Goal: Task Accomplishment & Management: Contribute content

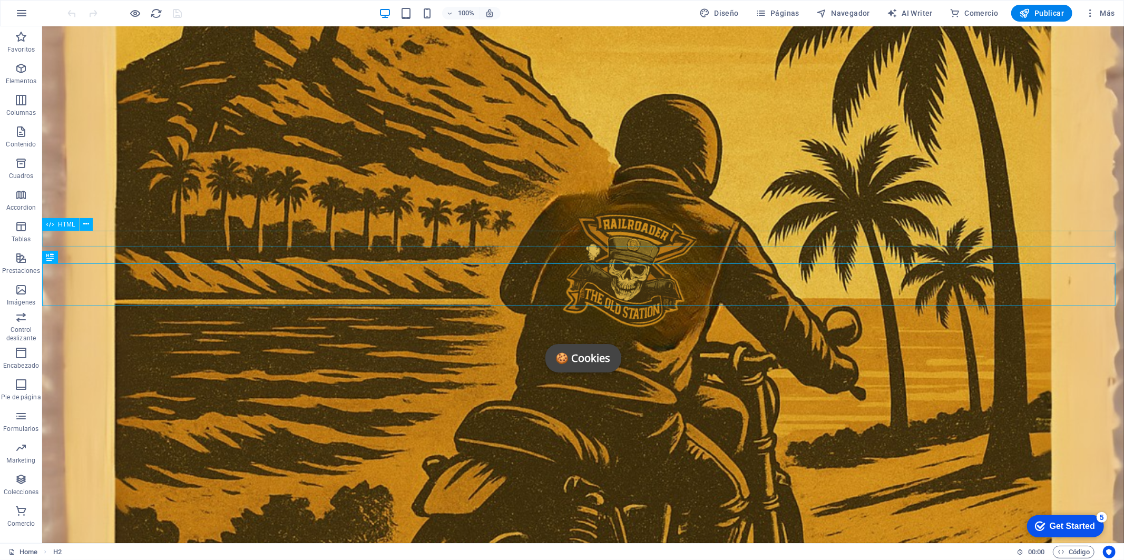
scroll to position [364, 0]
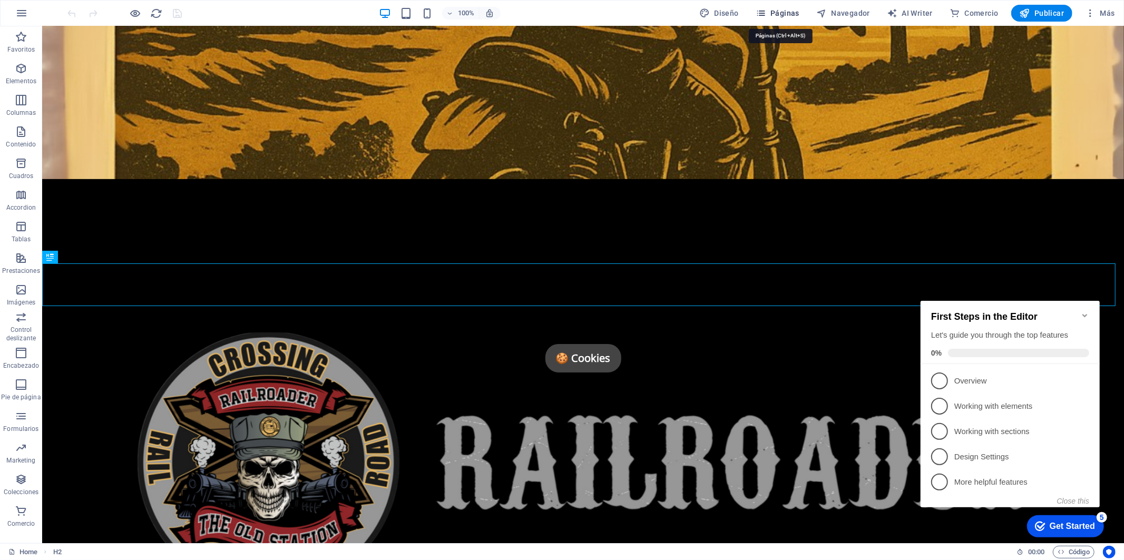
click at [797, 12] on span "Páginas" at bounding box center [778, 13] width 44 height 11
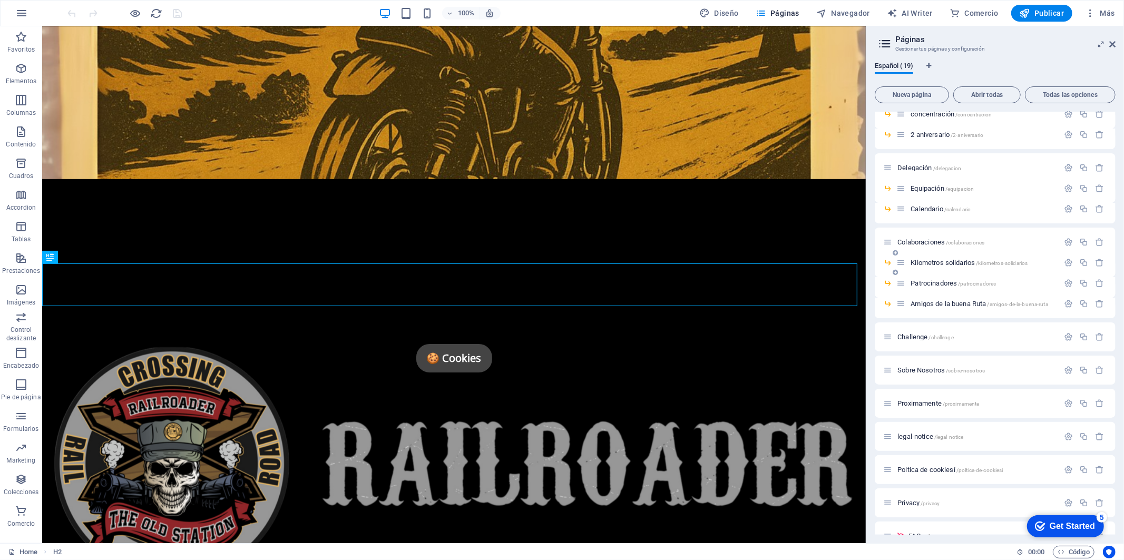
scroll to position [106, 0]
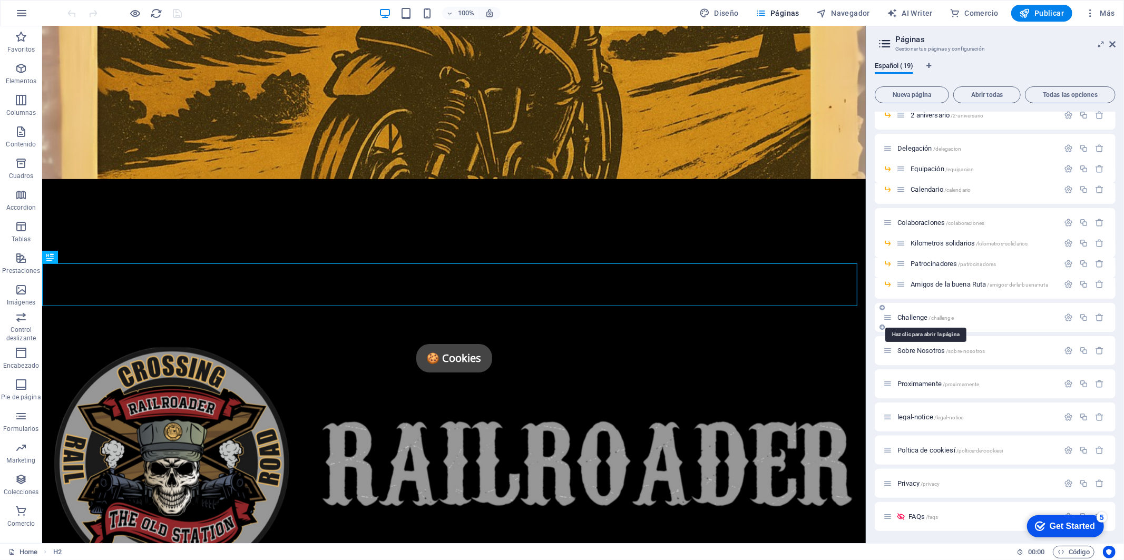
click at [914, 319] on span "Challenge /challenge" at bounding box center [926, 318] width 56 height 8
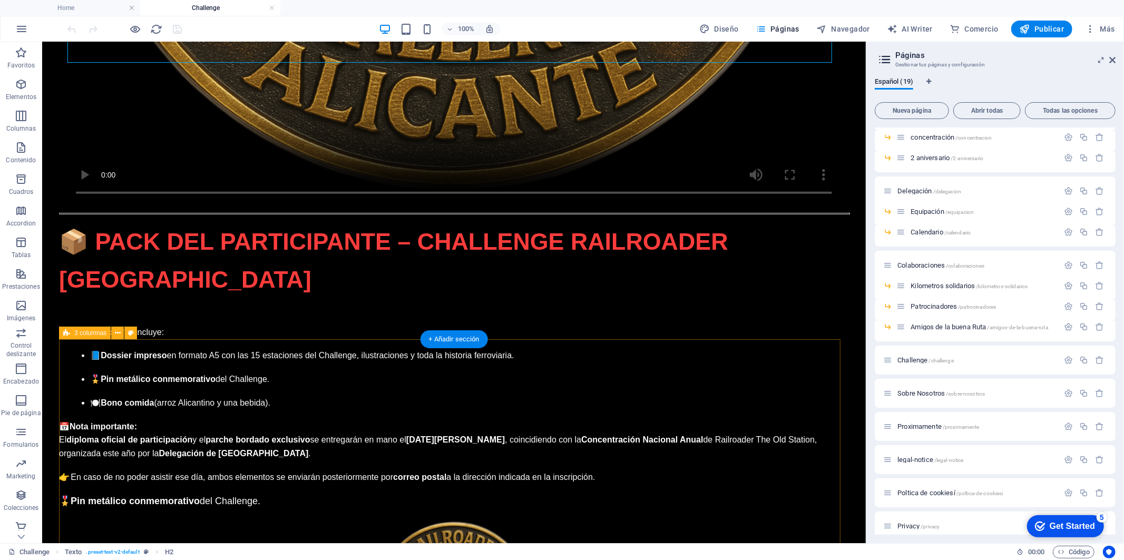
scroll to position [4071, 0]
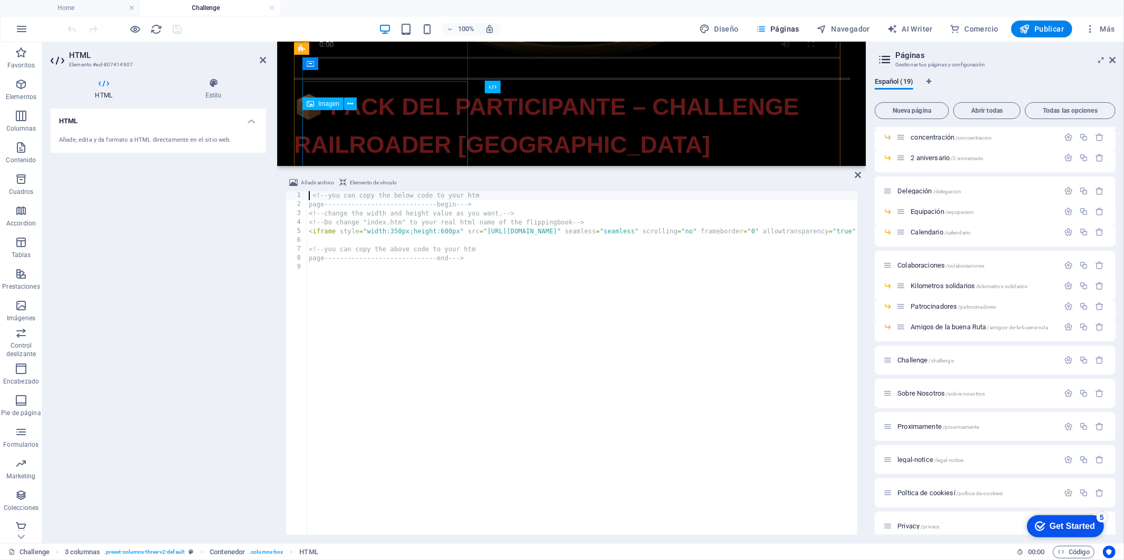
scroll to position [3849, 0]
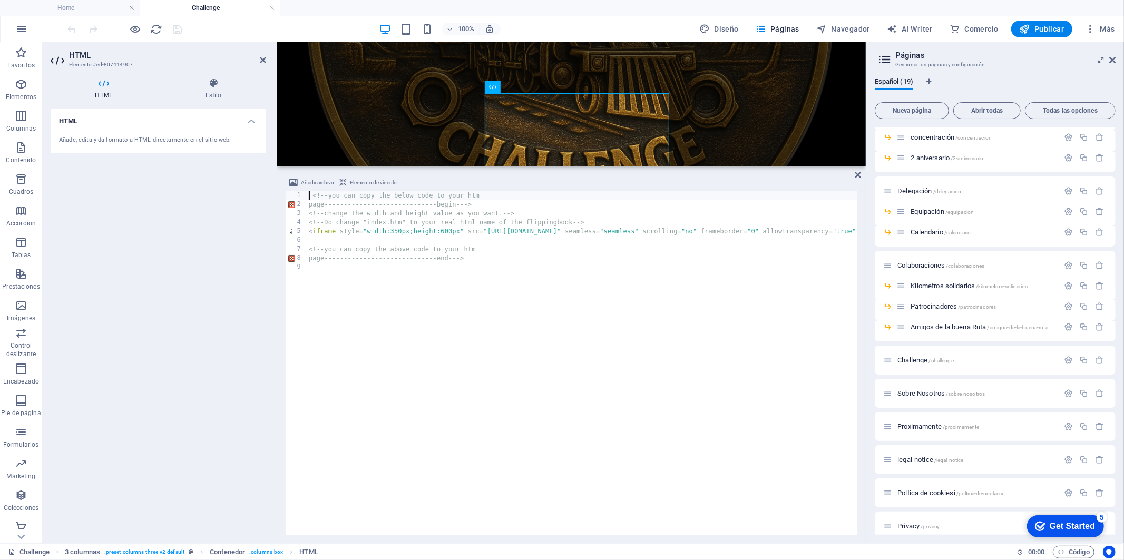
click at [461, 362] on div "<!-- you can copy the below code to your htm page-----------------------------b…" at bounding box center [775, 371] width 936 height 360
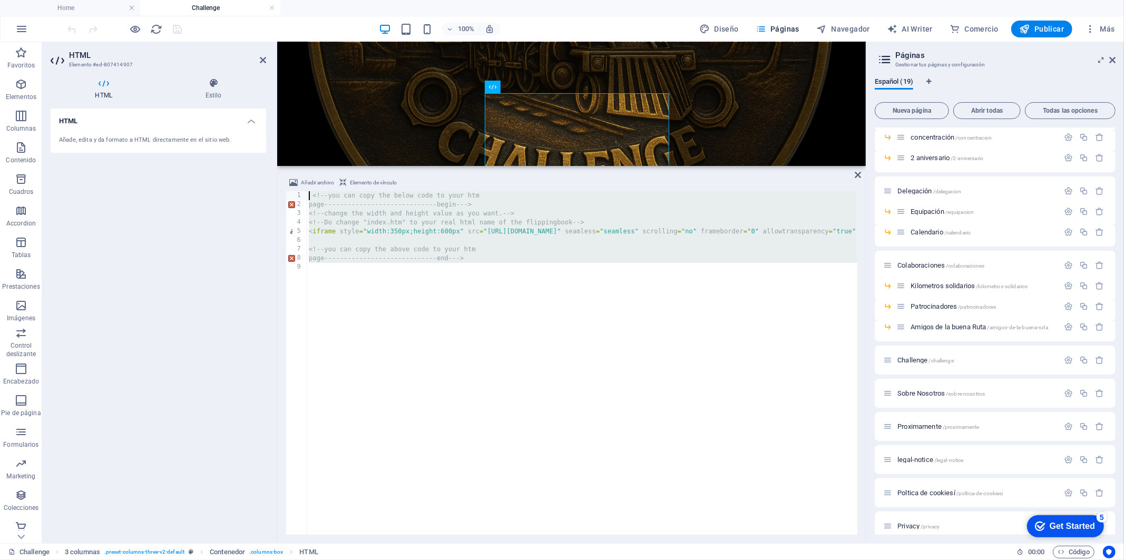
drag, startPoint x: 532, startPoint y: 307, endPoint x: 250, endPoint y: 165, distance: 315.7
click at [250, 165] on div "HTML Elemento #ed-807414907 HTML Estilo HTML Añade, edita y da formato a HTML d…" at bounding box center [454, 292] width 824 height 501
paste textarea "page-----------------------------end"
type textarea "page-----------------------------end--->"
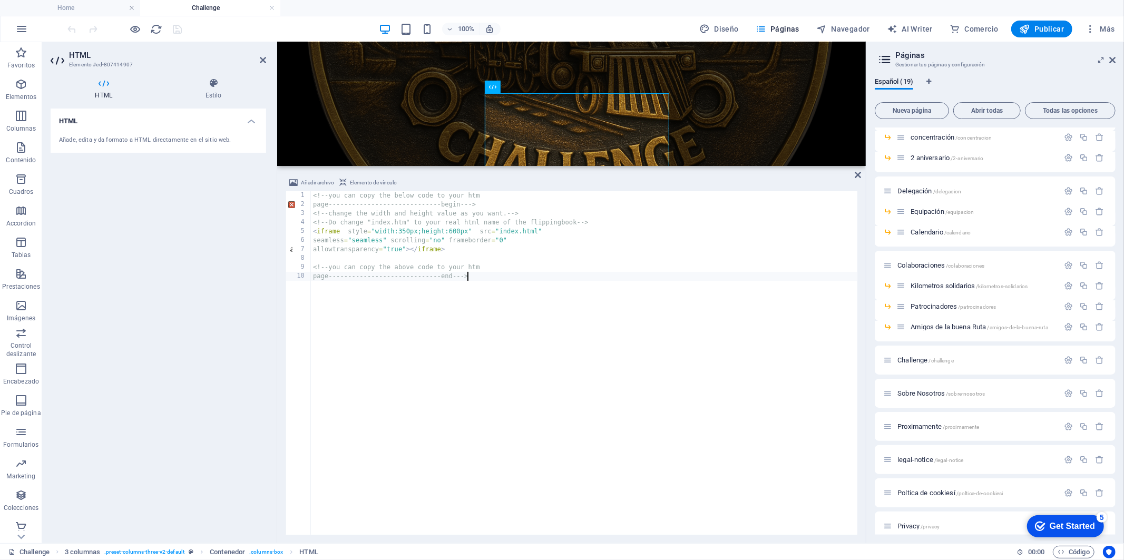
click at [153, 367] on div "HTML Añade, edita y da formato a HTML directamente en el sitio web." at bounding box center [159, 322] width 216 height 426
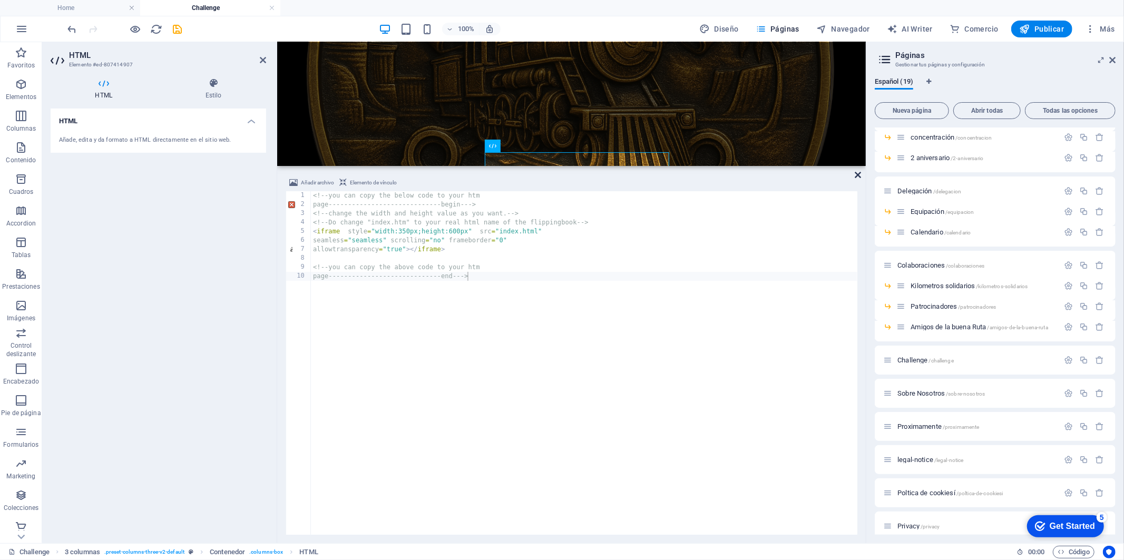
click at [857, 175] on icon at bounding box center [858, 175] width 6 height 8
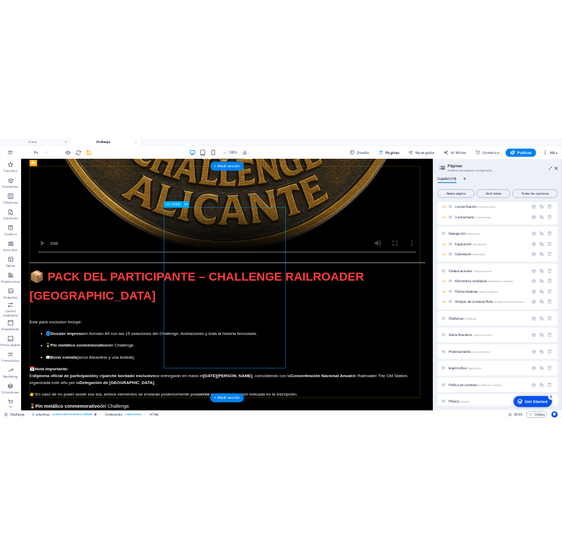
scroll to position [3791, 0]
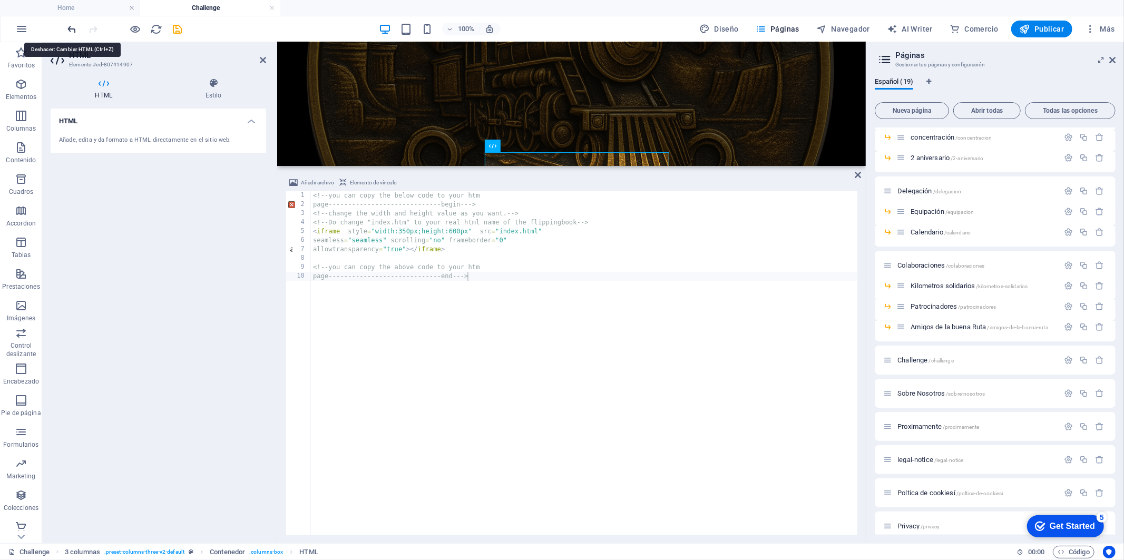
click at [72, 28] on icon "undo" at bounding box center [72, 29] width 12 height 12
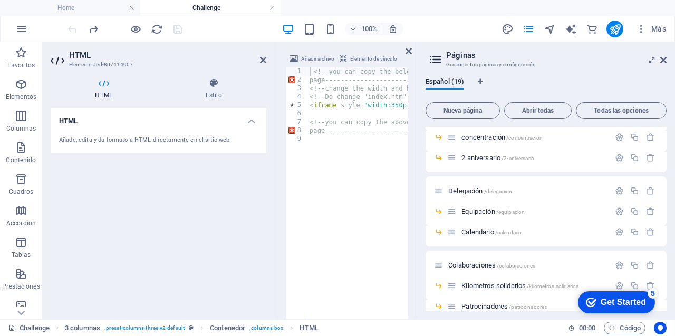
scroll to position [4002, 0]
click at [663, 58] on icon at bounding box center [663, 60] width 6 height 8
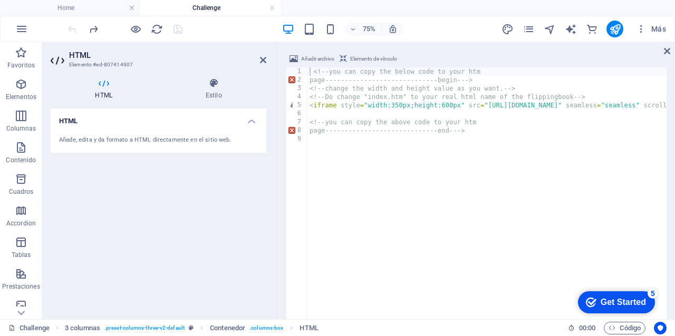
type textarea "<iframe style="width:350px;height:600px" src="[URL][DOMAIN_NAME]" seamless="sea…"
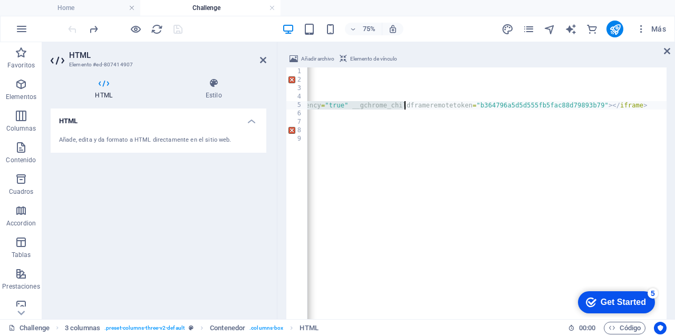
scroll to position [0, 578]
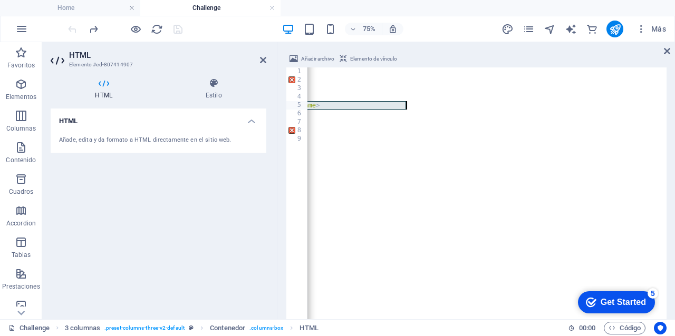
drag, startPoint x: 488, startPoint y: 108, endPoint x: 498, endPoint y: 108, distance: 10.0
click at [498, 108] on div "<!-- you can copy the below code to your htm page-----------------------------b…" at bounding box center [486, 239] width 359 height 344
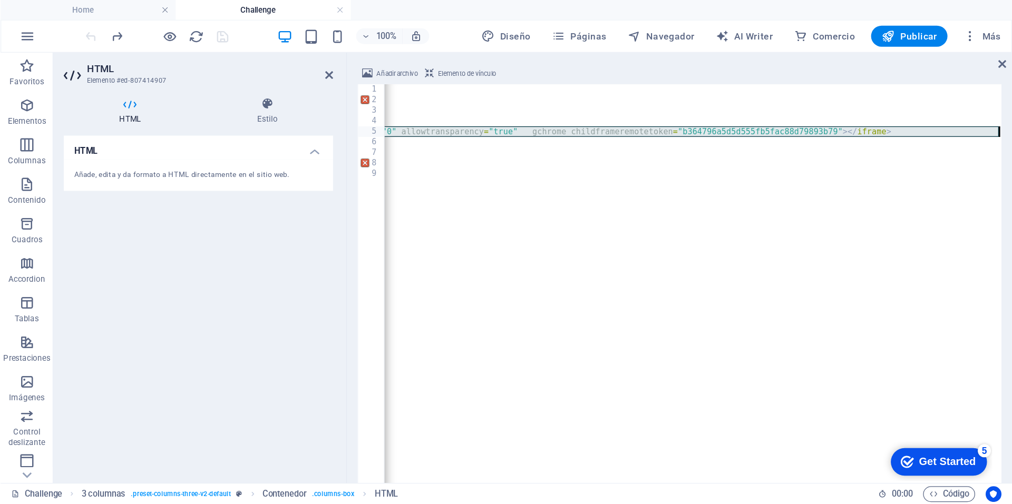
scroll to position [4003, 0]
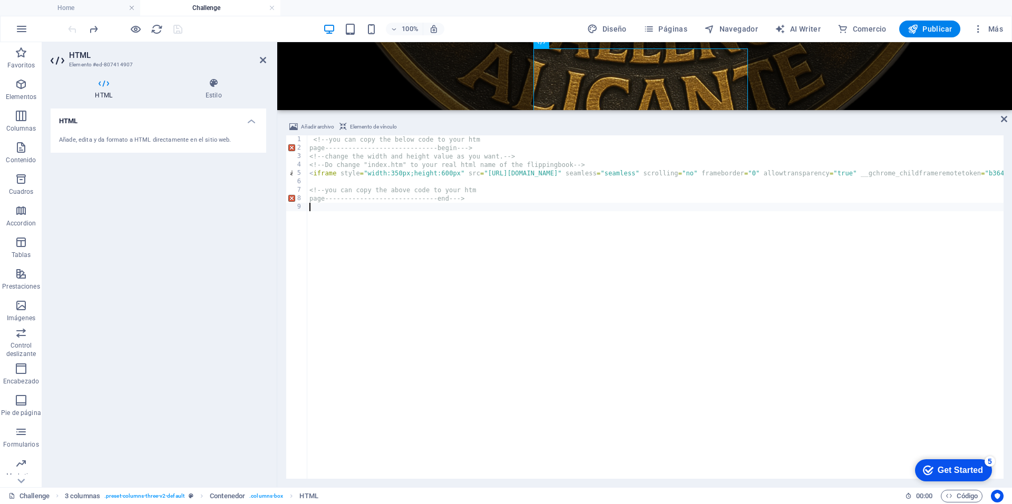
click at [539, 274] on div "<!-- you can copy the below code to your htm page-----------------------------b…" at bounding box center [775, 314] width 937 height 359
click at [487, 174] on div "<!-- you can copy the below code to your htm page-----------------------------b…" at bounding box center [775, 314] width 937 height 359
drag, startPoint x: 487, startPoint y: 174, endPoint x: 645, endPoint y: 176, distance: 158.2
click at [645, 176] on div "<!-- you can copy the below code to your htm page-----------------------------b…" at bounding box center [775, 314] width 937 height 359
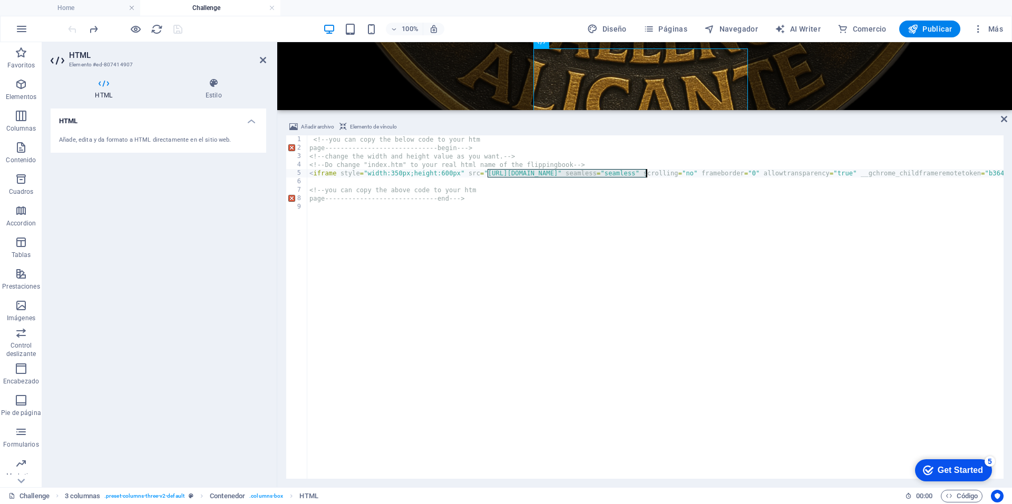
paste textarea "://[DOMAIN_NAME][URL]"
type textarea "<iframe style="width:350px;height:600px" src="[URL][DOMAIN_NAME]" seamless="sea…"
click at [217, 256] on div "HTML Añade, edita y da formato a HTML directamente en el sitio web." at bounding box center [159, 294] width 216 height 371
drag, startPoint x: 264, startPoint y: 60, endPoint x: 222, endPoint y: 18, distance: 59.3
click at [264, 60] on icon at bounding box center [263, 60] width 6 height 8
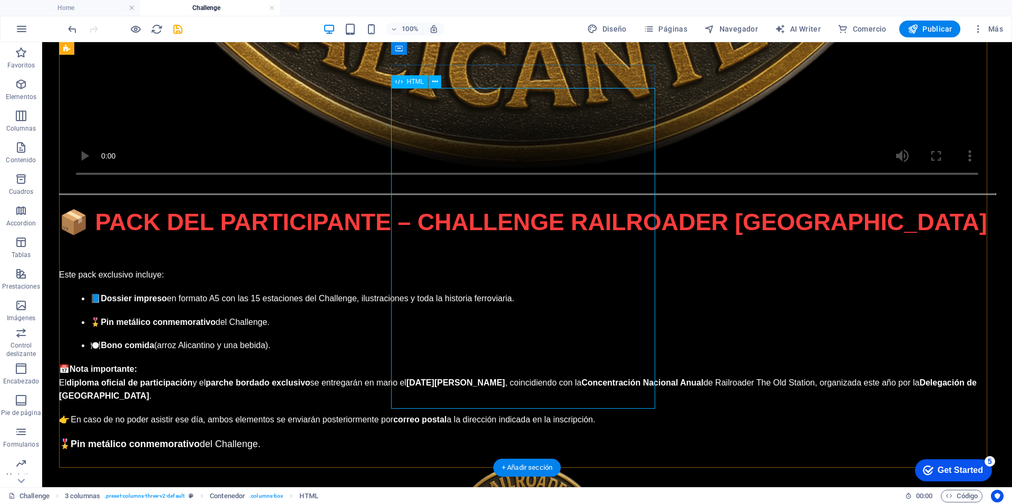
scroll to position [4089, 0]
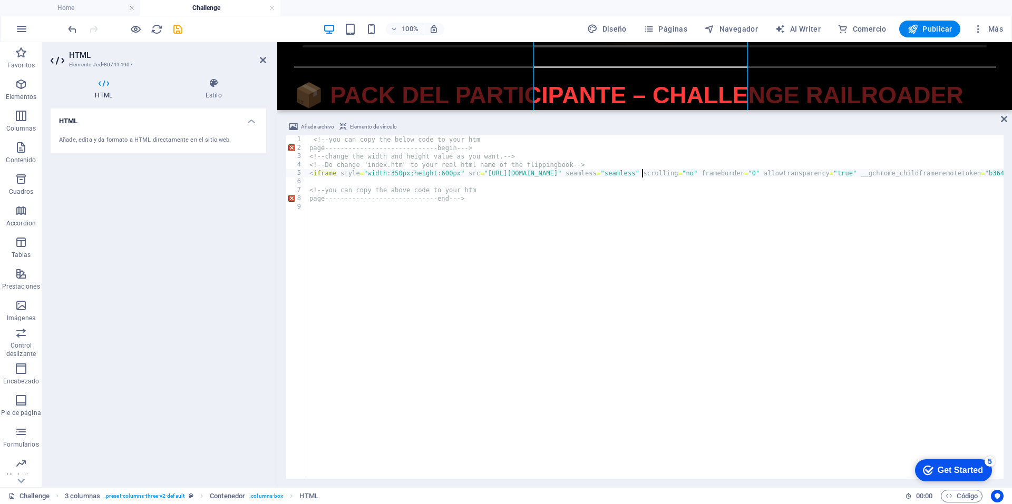
click at [165, 243] on div "HTML Añade, edita y da formato a HTML directamente en el sitio web." at bounding box center [159, 294] width 216 height 371
click at [217, 237] on div "HTML Añade, edita y da formato a HTML directamente en el sitio web." at bounding box center [159, 294] width 216 height 371
click at [1005, 121] on icon at bounding box center [1004, 119] width 6 height 8
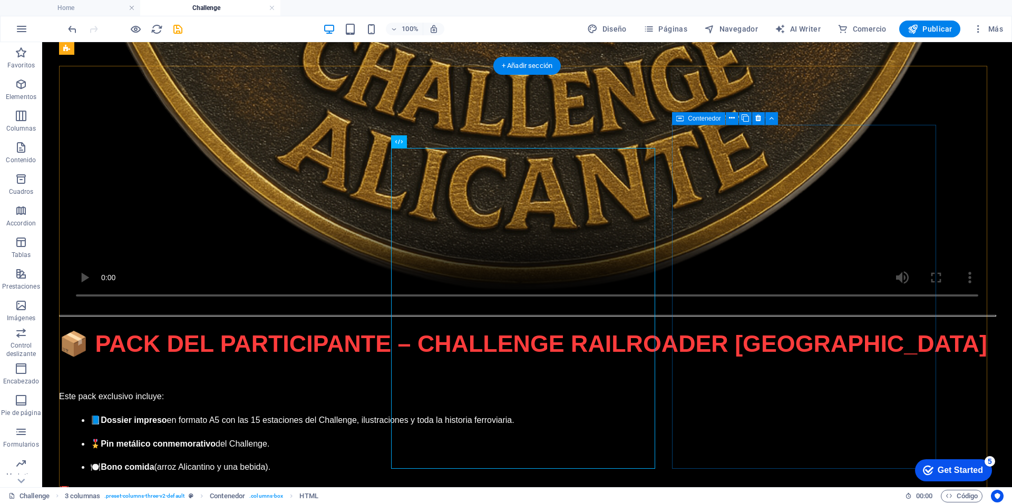
scroll to position [4063, 0]
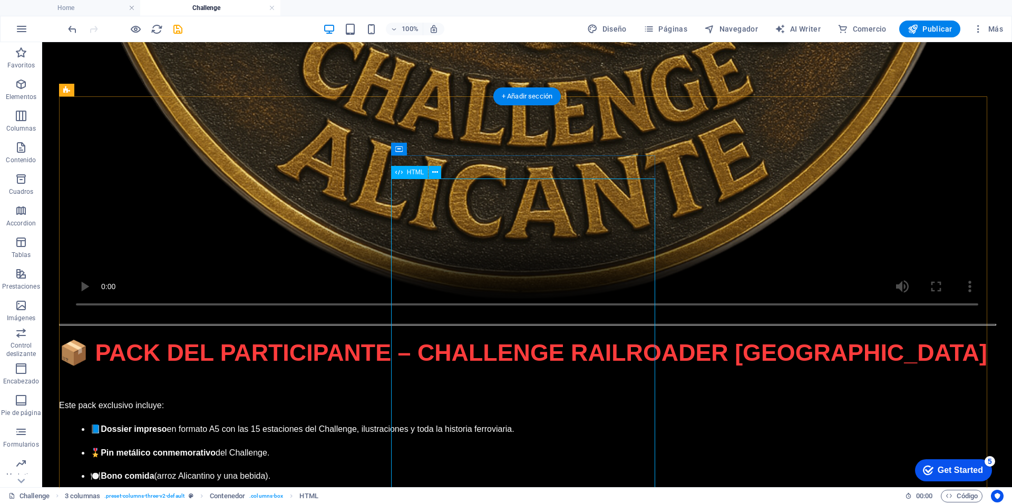
click at [178, 33] on icon "save" at bounding box center [178, 29] width 12 height 12
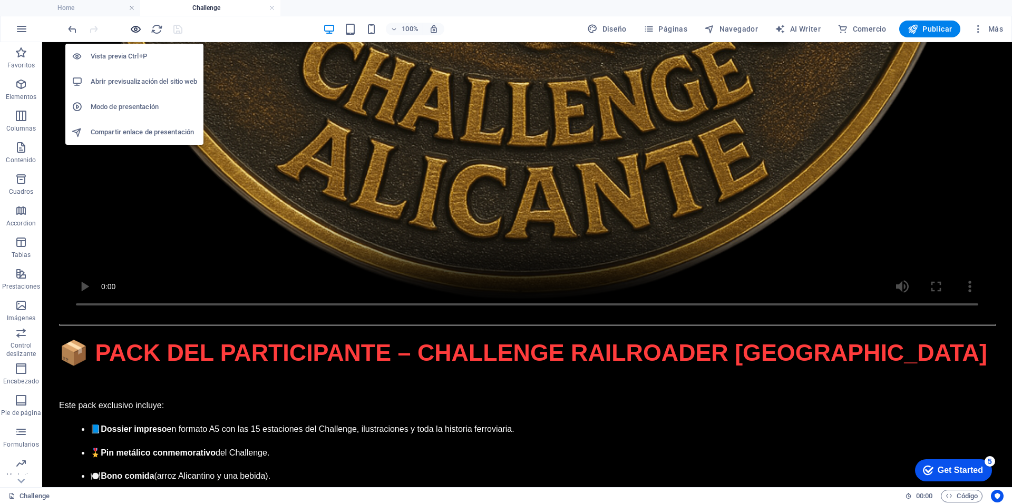
click at [138, 33] on icon "button" at bounding box center [136, 29] width 12 height 12
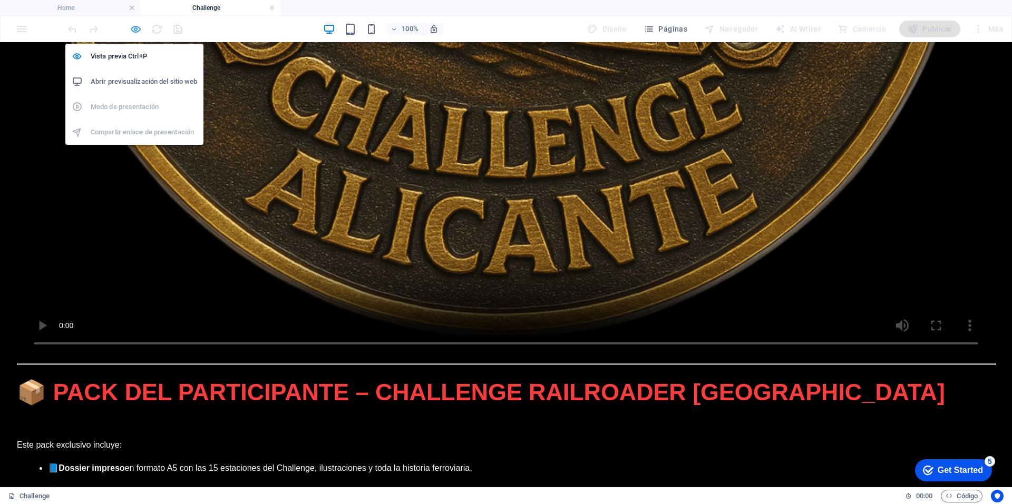
scroll to position [4060, 0]
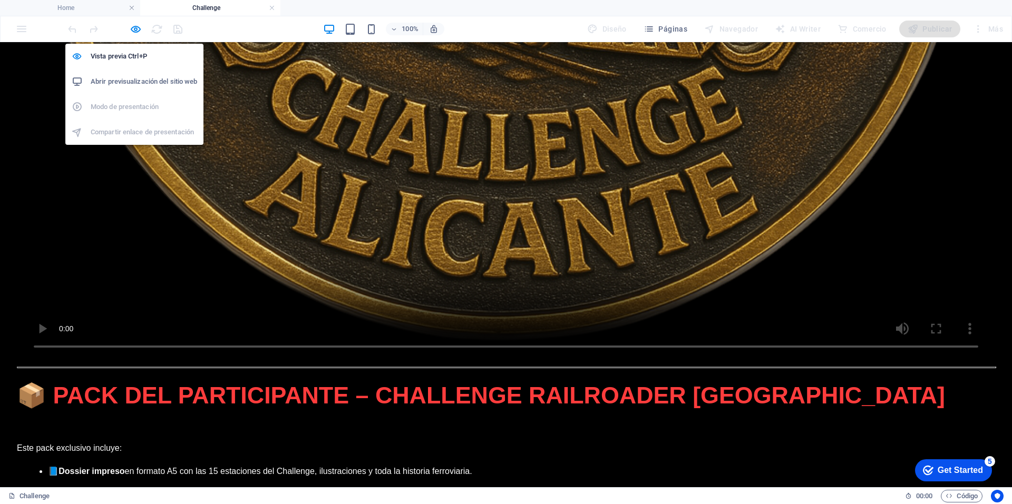
click at [120, 79] on h6 "Abrir previsualización del sitio web" at bounding box center [144, 81] width 106 height 13
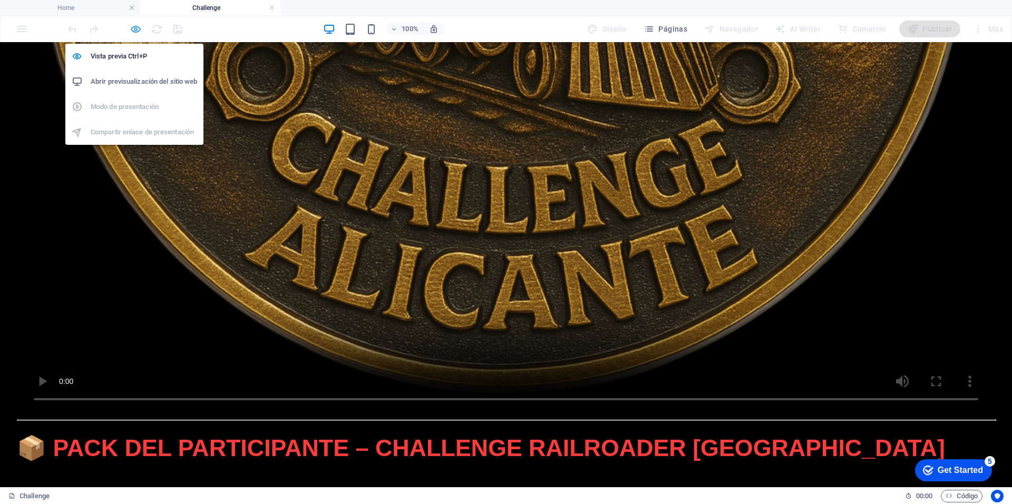
click at [136, 30] on icon "button" at bounding box center [136, 29] width 12 height 12
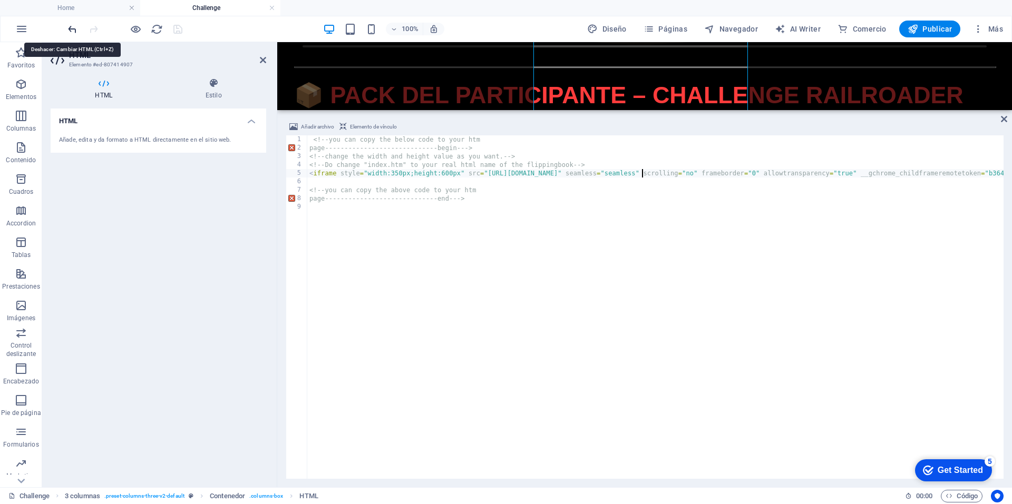
click at [71, 29] on icon "undo" at bounding box center [72, 29] width 12 height 12
click at [92, 32] on icon "redo" at bounding box center [94, 29] width 12 height 12
click at [396, 299] on div "<!-- you can copy the below code to your htm page-----------------------------b…" at bounding box center [773, 314] width 933 height 359
paste textarea "page-----------------------------end--->"
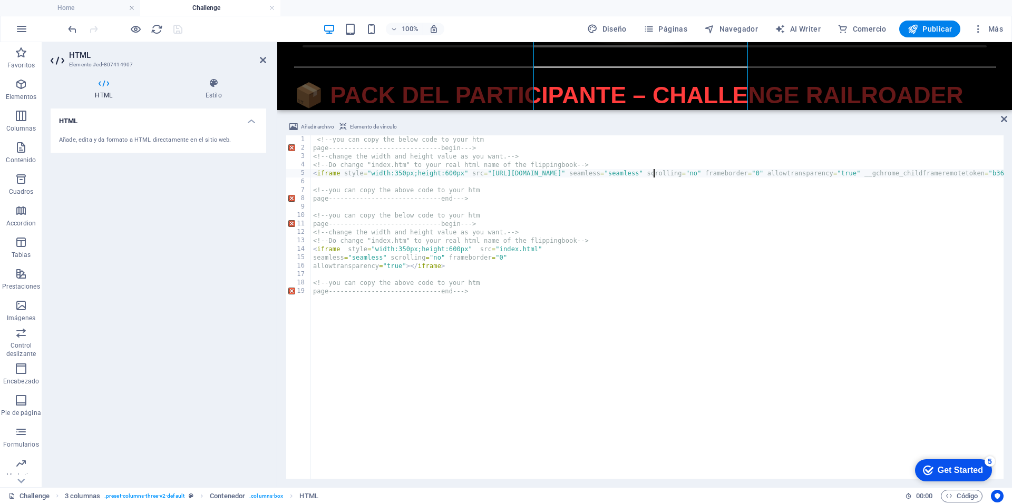
click at [653, 172] on div "<!-- you can copy the below code to your htm page-----------------------------b…" at bounding box center [777, 314] width 933 height 359
click at [654, 174] on div "<!-- you can copy the below code to your htm page-----------------------------b…" at bounding box center [777, 314] width 933 height 359
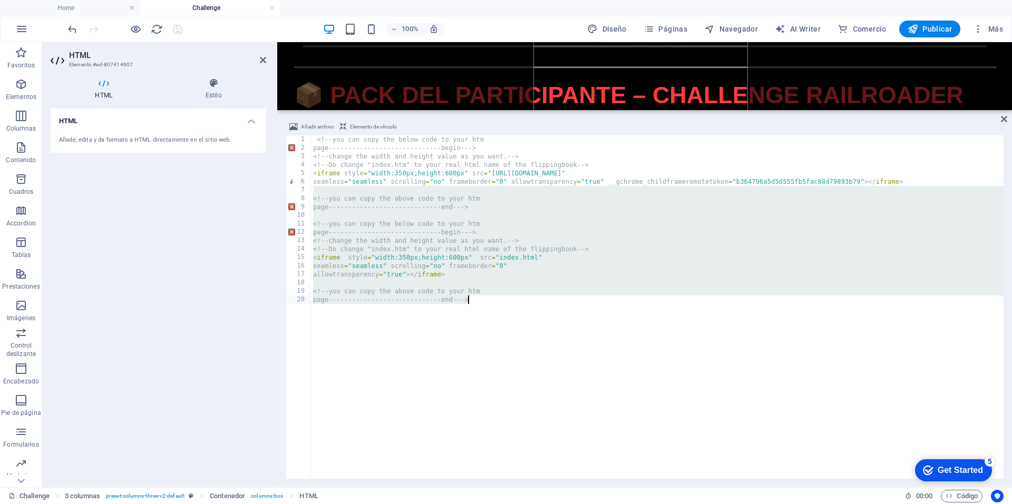
drag, startPoint x: 312, startPoint y: 189, endPoint x: 512, endPoint y: 384, distance: 279.2
click at [511, 384] on div "<!-- you can copy the below code to your htm page-----------------------------b…" at bounding box center [657, 315] width 693 height 361
type textarea "<!--you can copy the above code to your htm page-----------------------------en…"
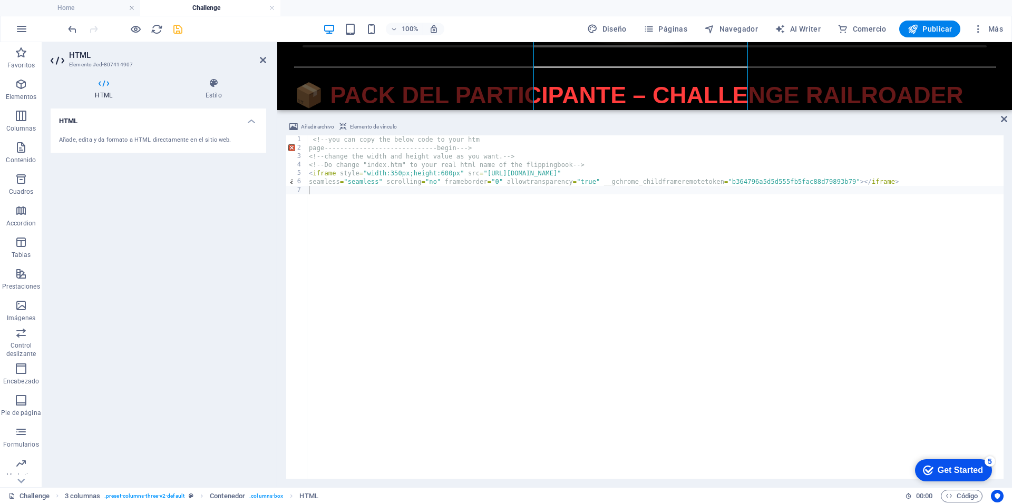
click at [205, 263] on div "HTML Añade, edita y da formato a HTML directamente en el sitio web." at bounding box center [159, 294] width 216 height 371
click at [595, 380] on div "<!-- you can copy the below code to your htm page-----------------------------b…" at bounding box center [655, 315] width 697 height 361
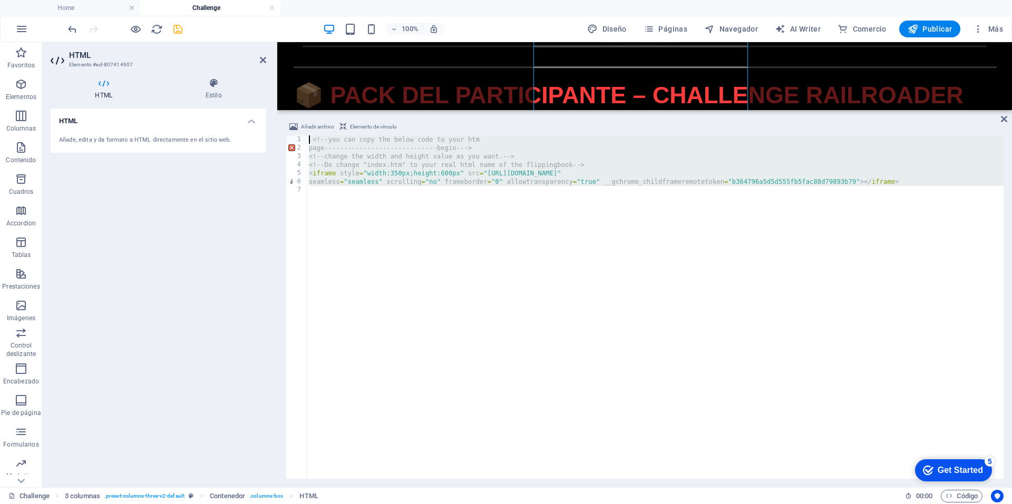
drag, startPoint x: 468, startPoint y: 283, endPoint x: 270, endPoint y: 130, distance: 249.9
click at [270, 130] on div "HTML Elemento #ed-807414907 HTML Estilo HTML Añade, edita y da formato a HTML d…" at bounding box center [527, 264] width 970 height 445
paste textarea "page-----------------------------end"
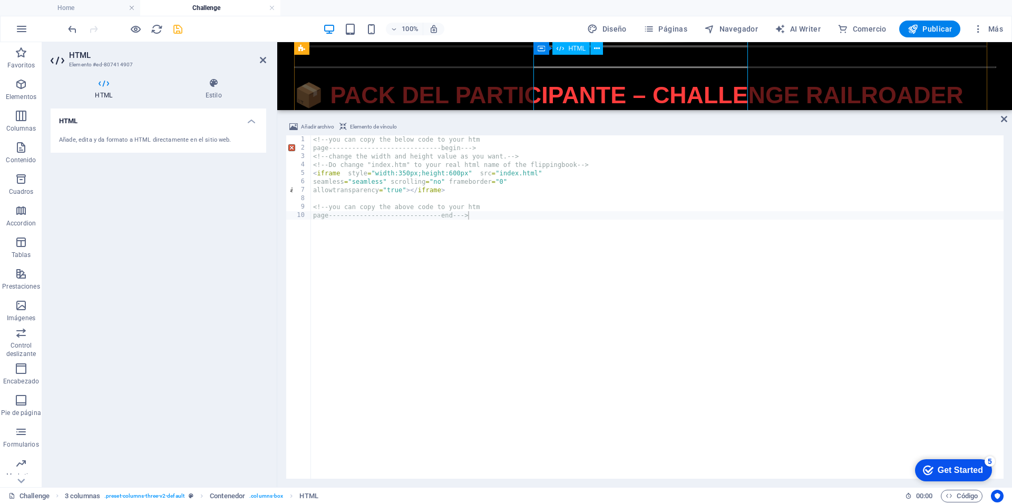
scroll to position [4083, 0]
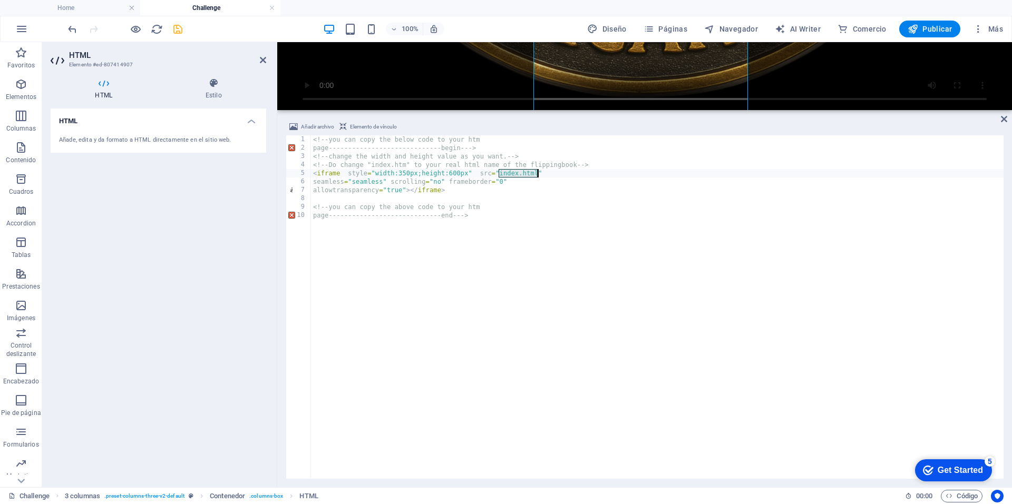
drag, startPoint x: 499, startPoint y: 173, endPoint x: 537, endPoint y: 177, distance: 37.6
click at [537, 177] on div "<!-- you can copy the below code to your htm page-----------------------------b…" at bounding box center [657, 315] width 693 height 361
paste textarea "[URL][DOMAIN_NAME]"
type textarea "<iframe style="width:350px;height:600px" src="[URL][DOMAIN_NAME]""
click at [203, 278] on div "HTML Añade, edita y da formato a HTML directamente en el sitio web." at bounding box center [159, 294] width 216 height 371
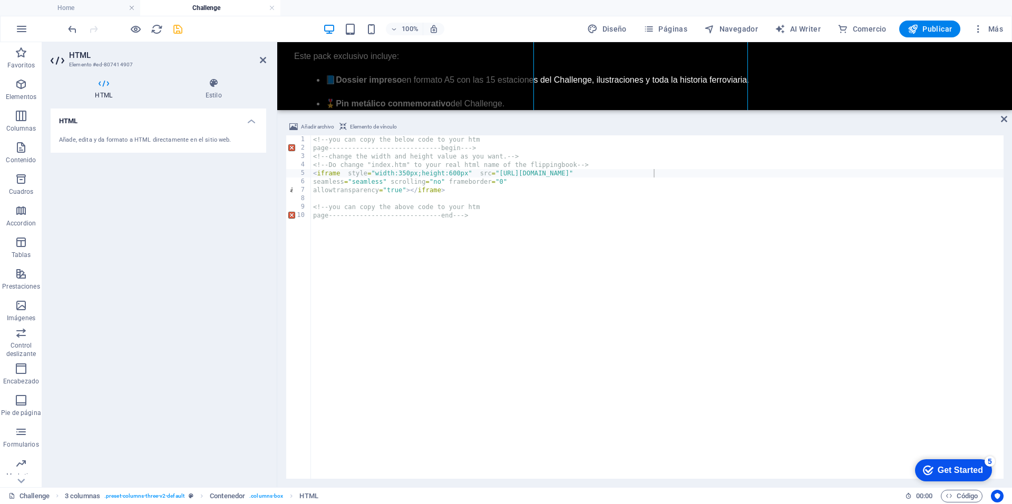
scroll to position [4294, 0]
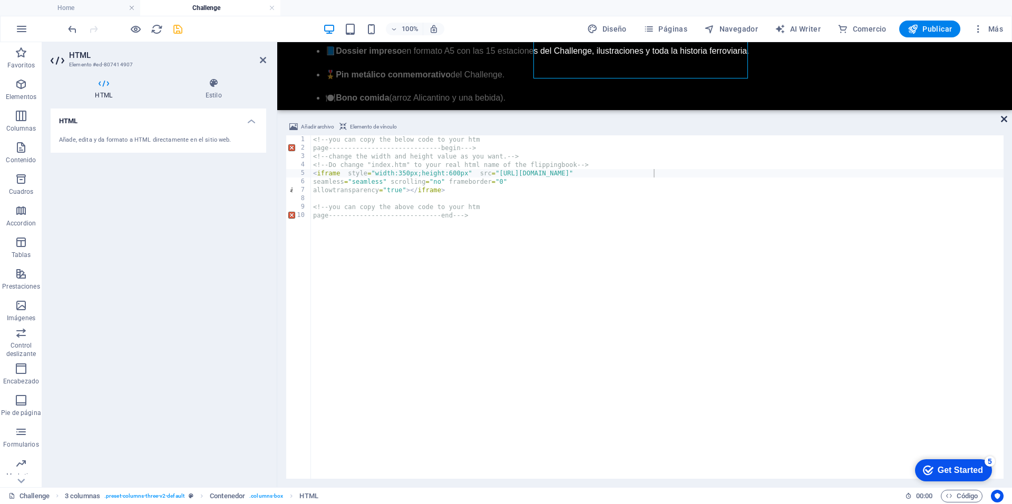
click at [1003, 120] on icon at bounding box center [1004, 119] width 6 height 8
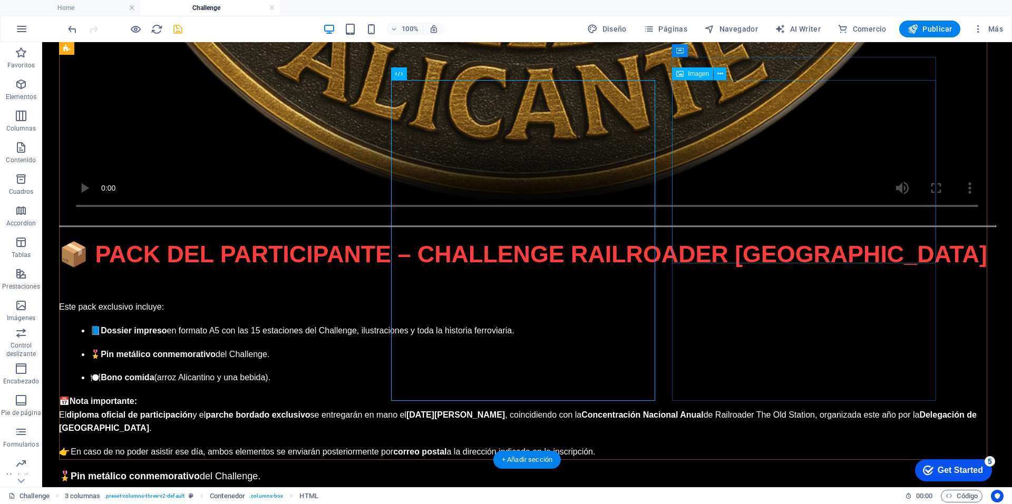
scroll to position [4063, 0]
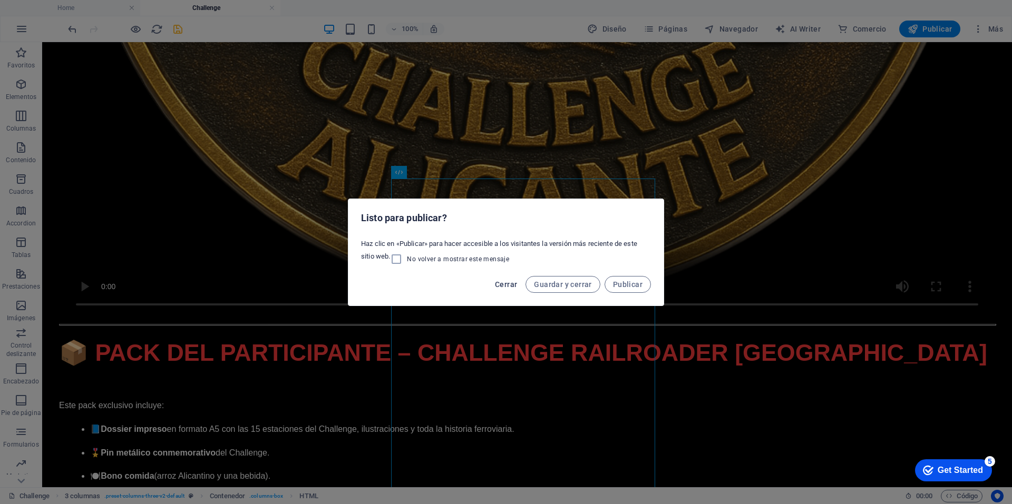
click at [504, 285] on span "Cerrar" at bounding box center [506, 284] width 22 height 8
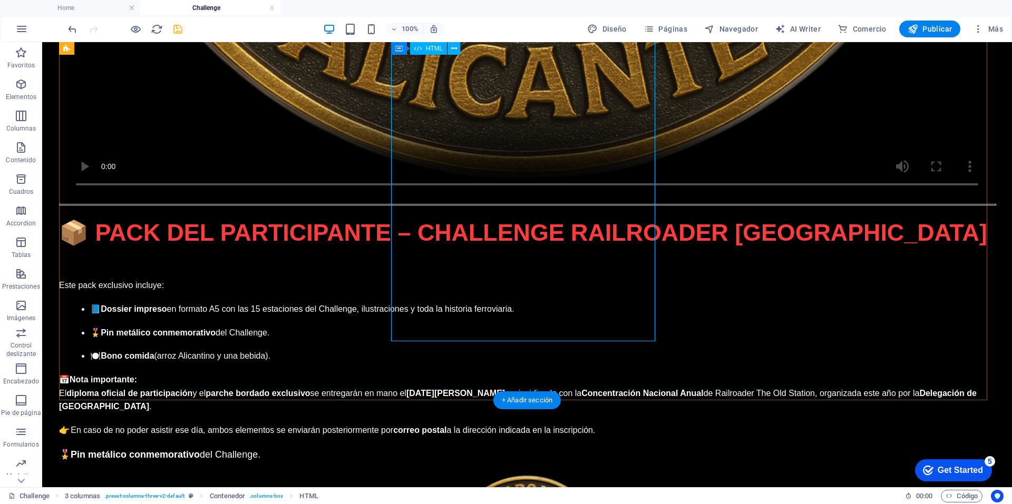
scroll to position [4169, 0]
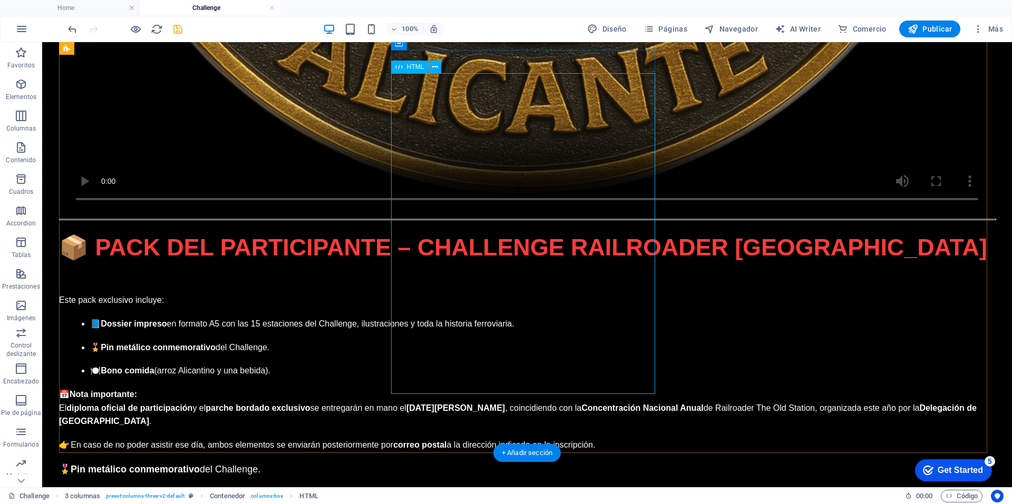
click at [71, 30] on icon "undo" at bounding box center [72, 29] width 12 height 12
click at [96, 28] on icon "redo" at bounding box center [94, 29] width 12 height 12
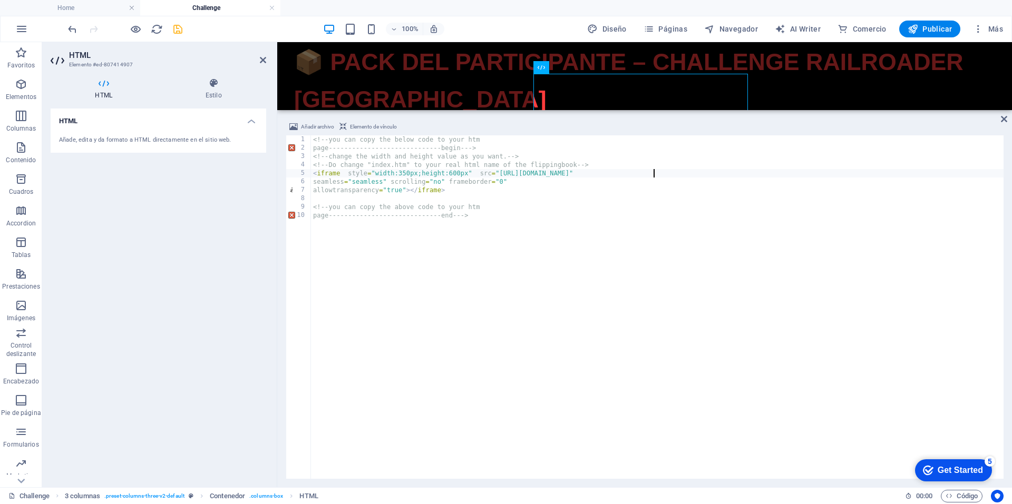
scroll to position [3977, 0]
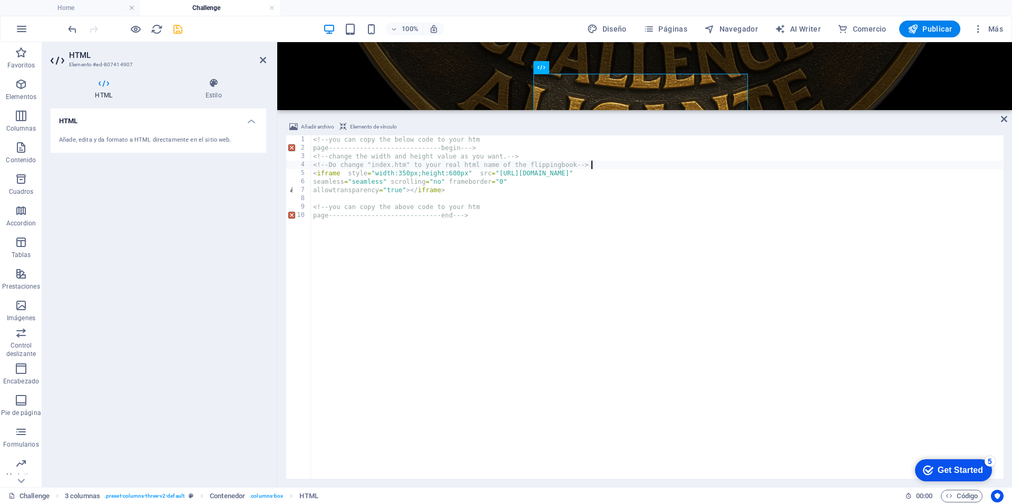
click at [663, 165] on div "<!-- you can copy the below code to your htm page-----------------------------b…" at bounding box center [657, 315] width 693 height 361
type textarea "<!-- Do change "index.htm" to your real html name of the flippingbook-->"
click at [193, 285] on div "HTML Añade, edita y da formato a HTML directamente en el sitio web." at bounding box center [159, 294] width 216 height 371
drag, startPoint x: 265, startPoint y: 59, endPoint x: 222, endPoint y: 17, distance: 58.9
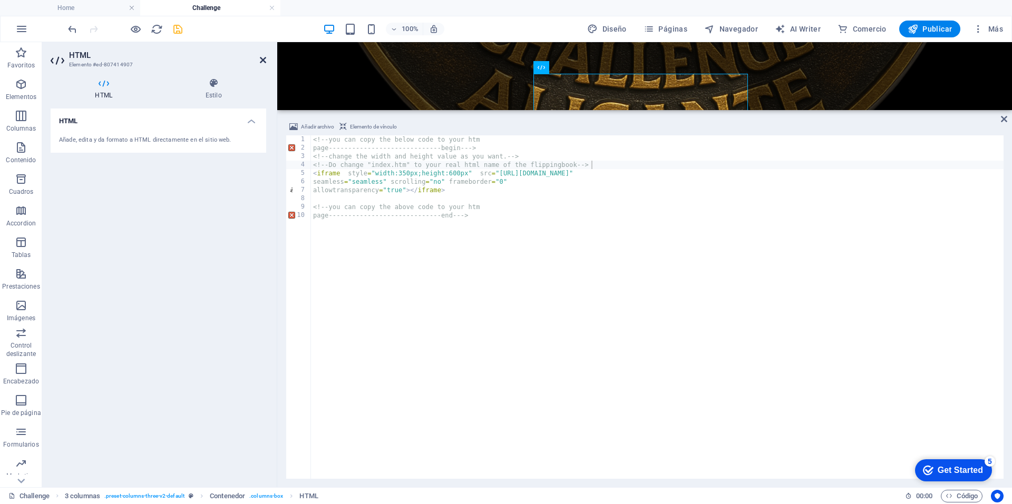
click at [265, 59] on icon at bounding box center [263, 60] width 6 height 8
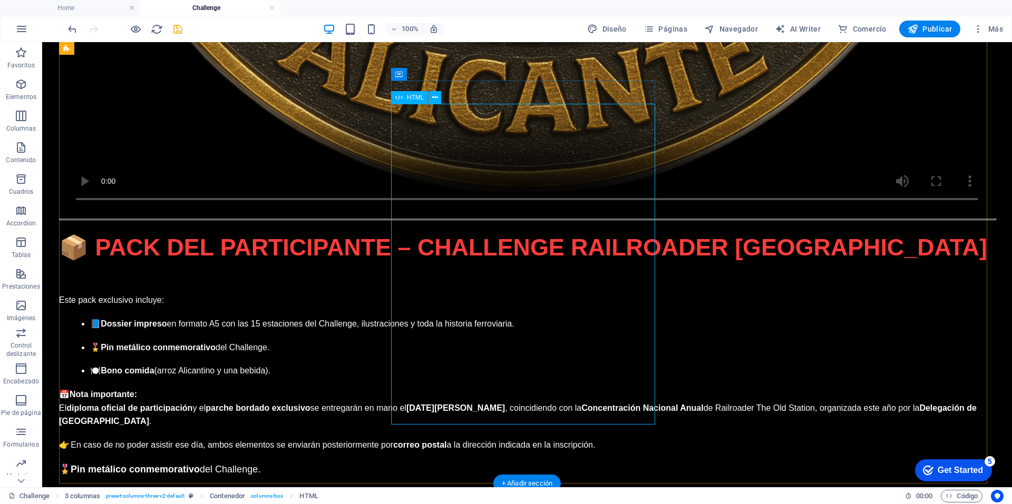
scroll to position [4116, 0]
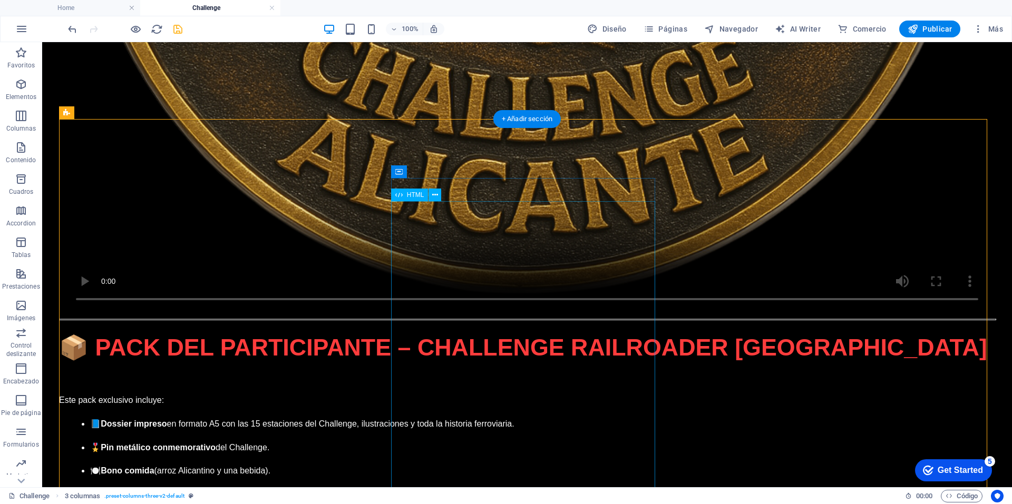
scroll to position [3958, 0]
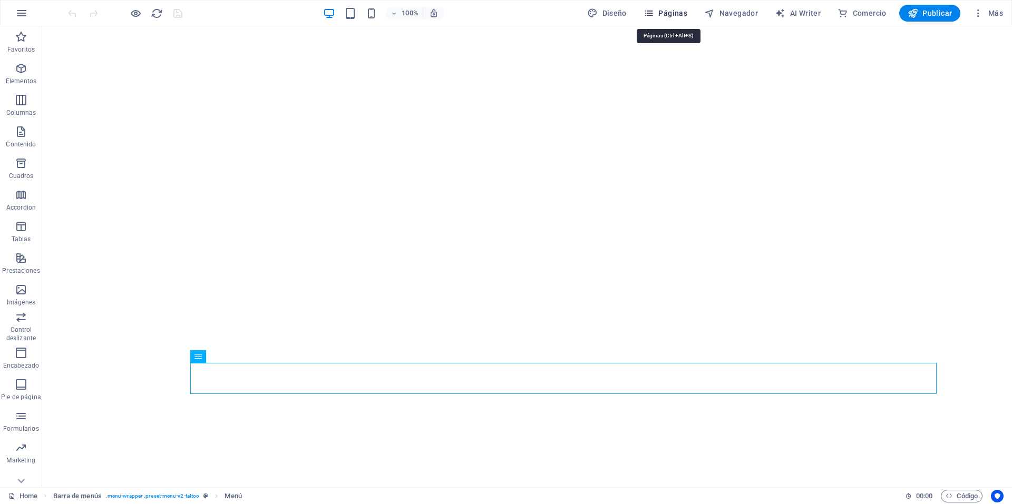
click at [676, 11] on span "Páginas" at bounding box center [666, 13] width 44 height 11
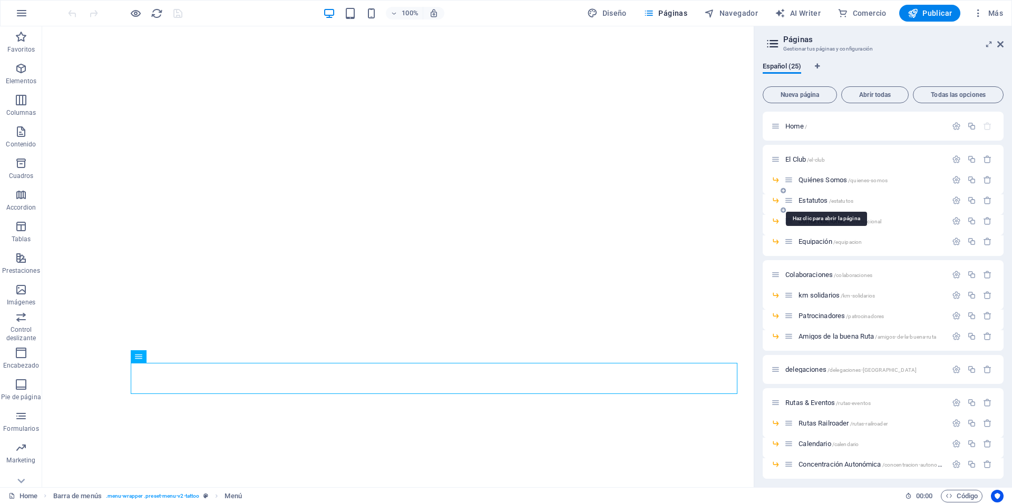
click at [812, 200] on span "Estatutos /estatutos" at bounding box center [826, 201] width 55 height 8
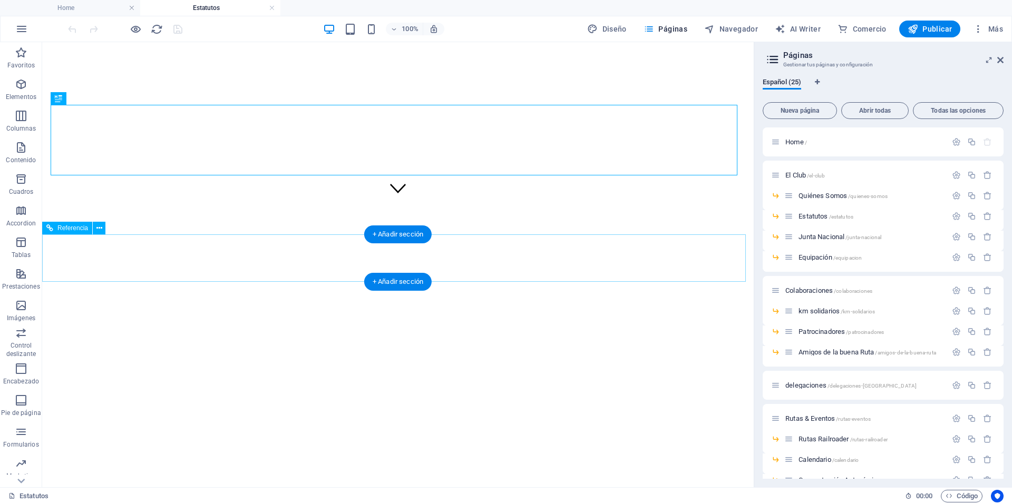
scroll to position [527, 0]
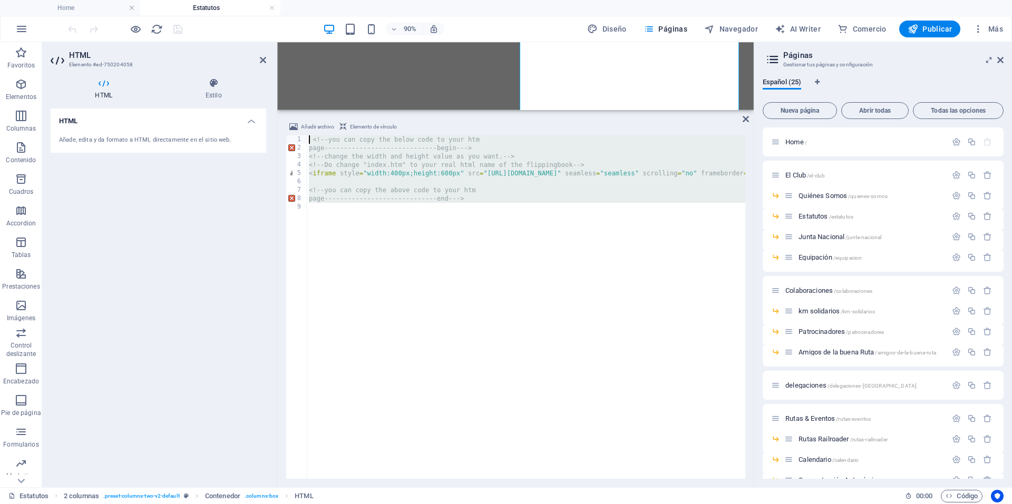
drag, startPoint x: 492, startPoint y: 219, endPoint x: 253, endPoint y: 116, distance: 260.5
click at [253, 116] on div "HTML Elemento #ed-750204058 HTML Estilo HTML Añade, edita y da formato a HTML d…" at bounding box center [398, 264] width 712 height 445
type textarea "<!--you can copy the below code to your htm page-----------------------------be…"
click at [749, 118] on icon at bounding box center [746, 119] width 6 height 8
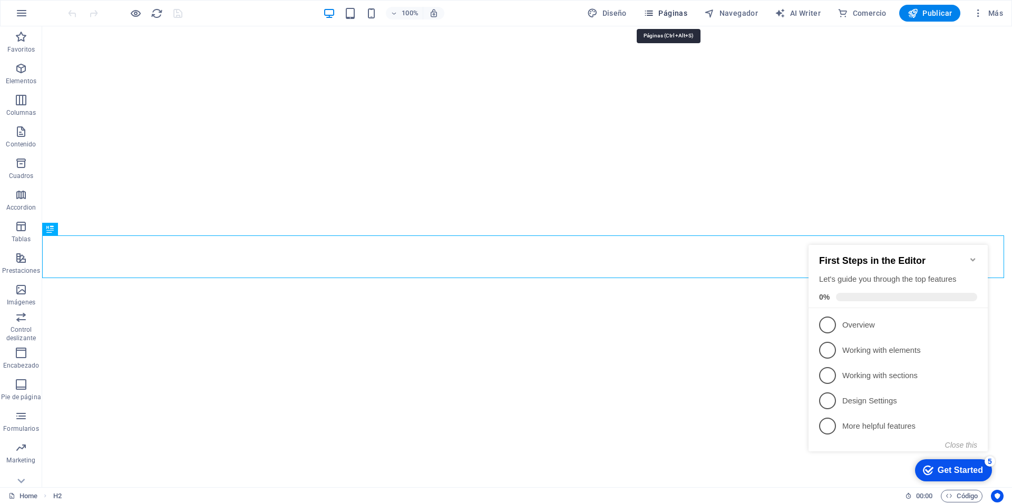
click at [678, 16] on span "Páginas" at bounding box center [666, 13] width 44 height 11
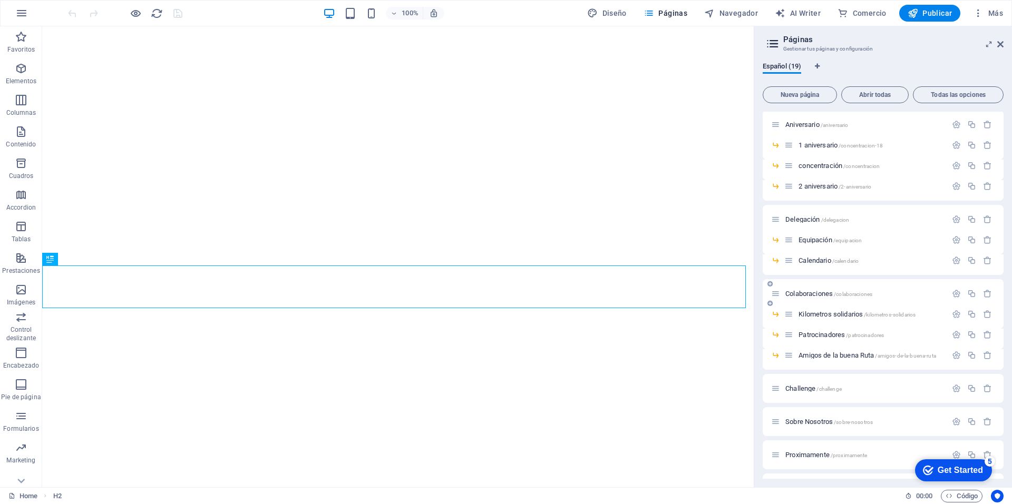
scroll to position [53, 0]
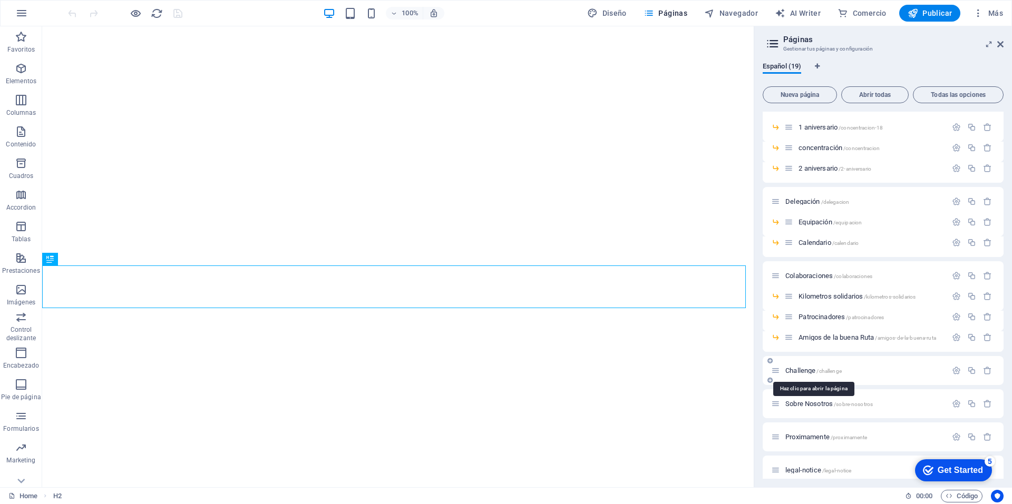
click at [801, 371] on span "Challenge /challenge" at bounding box center [813, 371] width 56 height 8
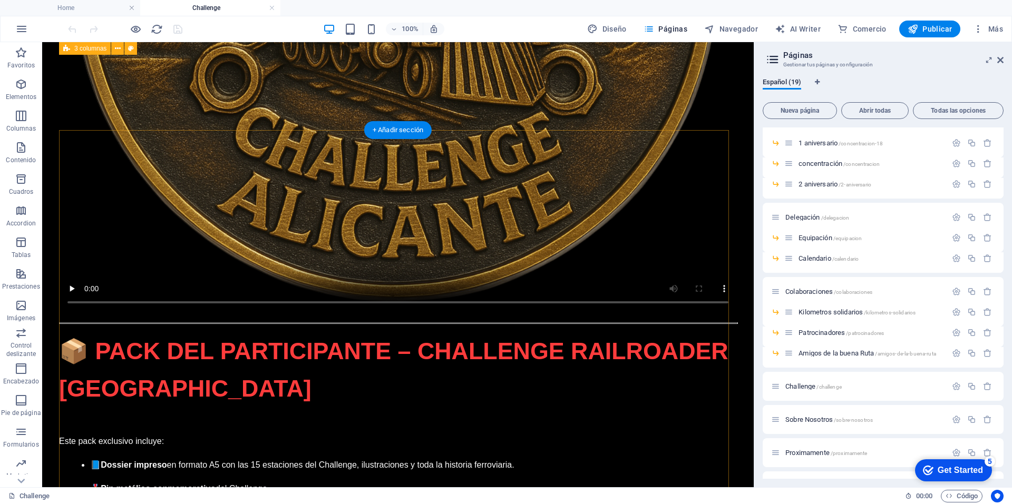
scroll to position [3837, 0]
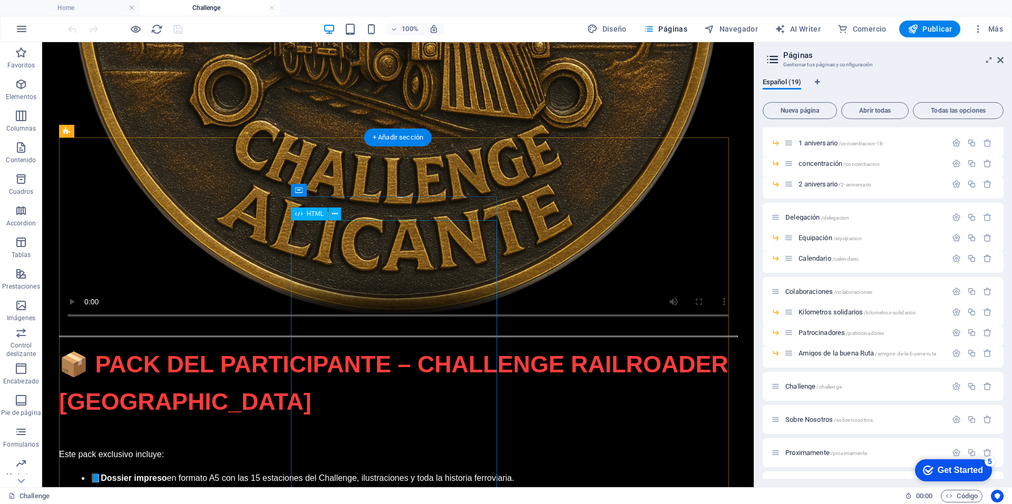
drag, startPoint x: 405, startPoint y: 323, endPoint x: 447, endPoint y: 368, distance: 61.9
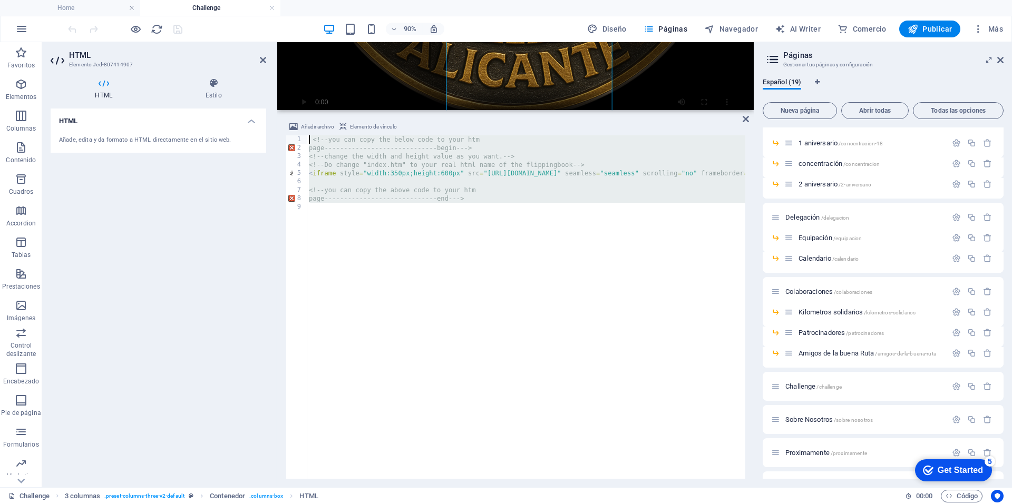
drag, startPoint x: 567, startPoint y: 271, endPoint x: 283, endPoint y: 136, distance: 315.0
click at [283, 136] on div "Añadir archivo Elemento de vínculo <!--you can copy the below code to your htm …" at bounding box center [515, 299] width 477 height 375
type textarea "<!--you can copy the below code to your htm page-----------------------------be…"
paste textarea
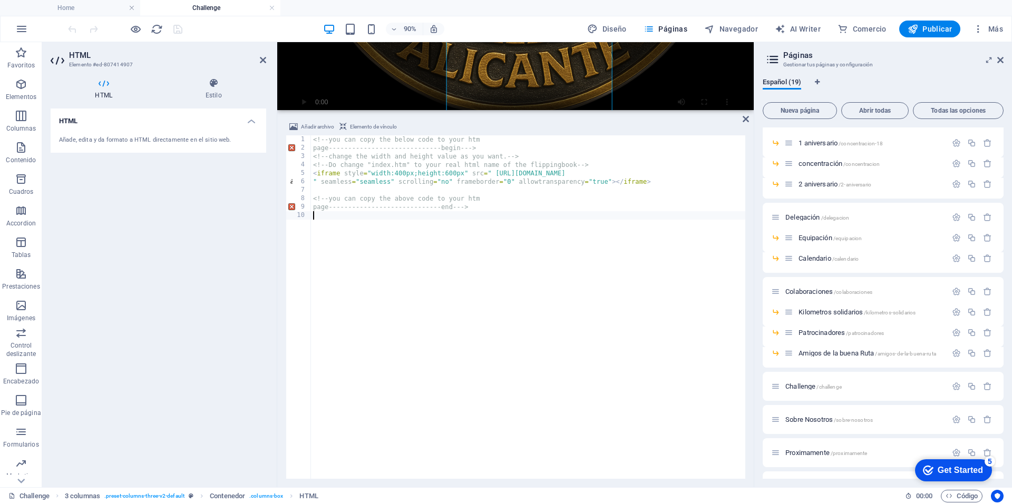
click at [678, 173] on div "<!-- you can copy the below code to your htm page-----------------------------b…" at bounding box center [528, 315] width 434 height 361
type textarea "<iframe style="width:400px;height:600px" src=" https://online.flipbuilder.com/j…"
click at [151, 335] on div "HTML Añade, edita y da formato a HTML directamente en el sitio web." at bounding box center [159, 294] width 216 height 371
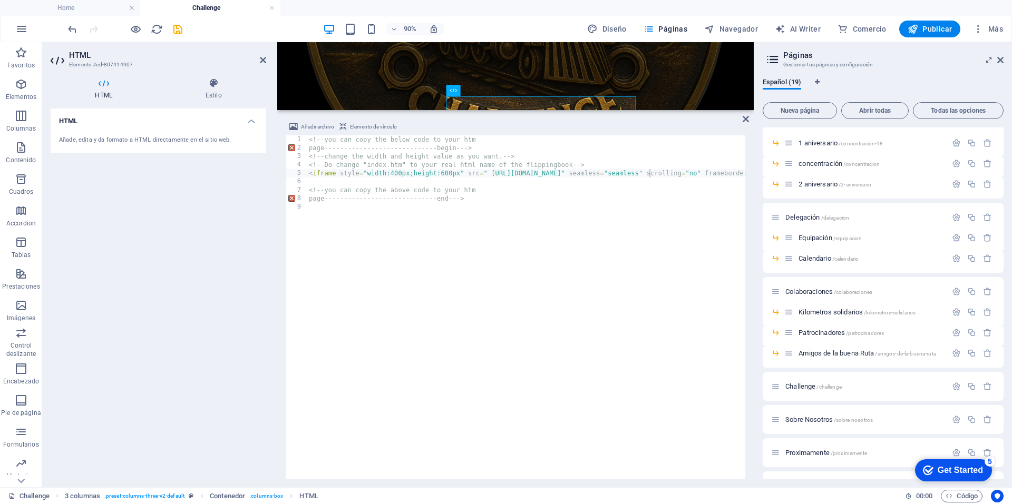
scroll to position [3921, 0]
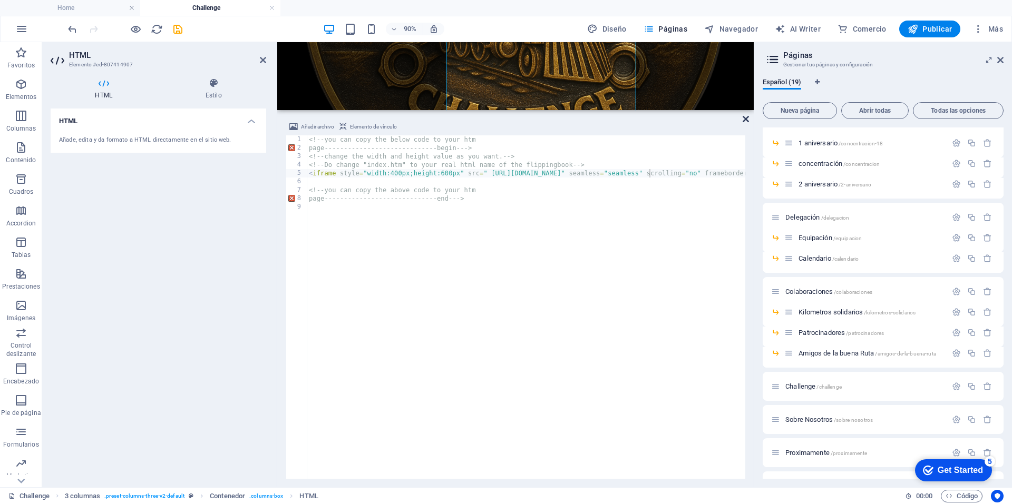
click at [745, 116] on icon at bounding box center [746, 119] width 6 height 8
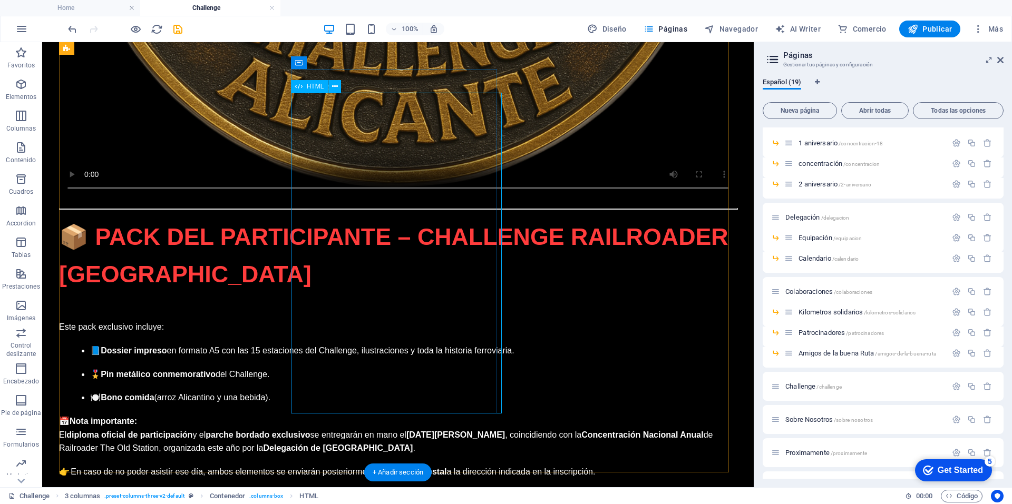
scroll to position [3912, 0]
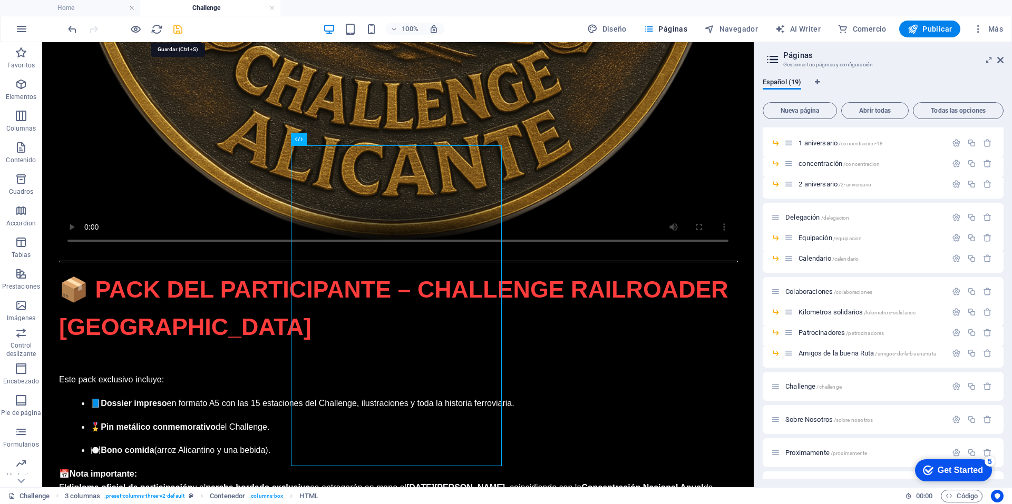
click at [179, 32] on icon "save" at bounding box center [178, 29] width 12 height 12
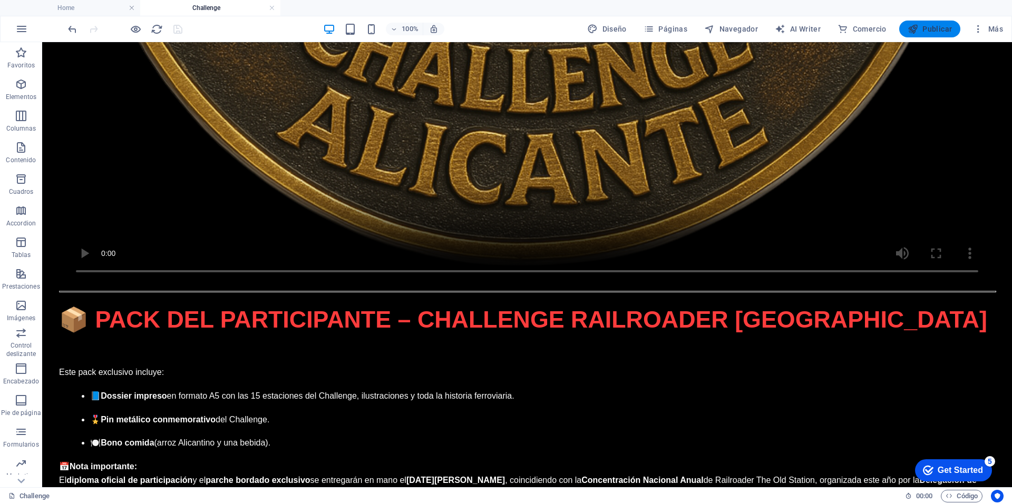
click at [938, 30] on span "Publicar" at bounding box center [930, 29] width 45 height 11
